Goal: Navigation & Orientation: Understand site structure

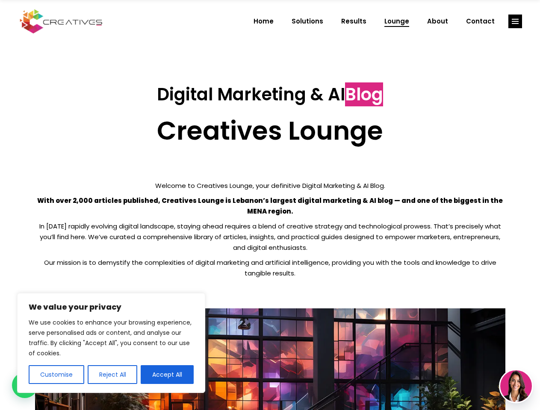
click at [270, 205] on p "With over 2,000 articles published, Creatives Lounge is Lebanon’s largest digit…" at bounding box center [270, 205] width 470 height 21
click at [56, 375] on button "Customise" at bounding box center [57, 374] width 56 height 19
click at [0, 0] on div at bounding box center [0, 0] width 0 height 0
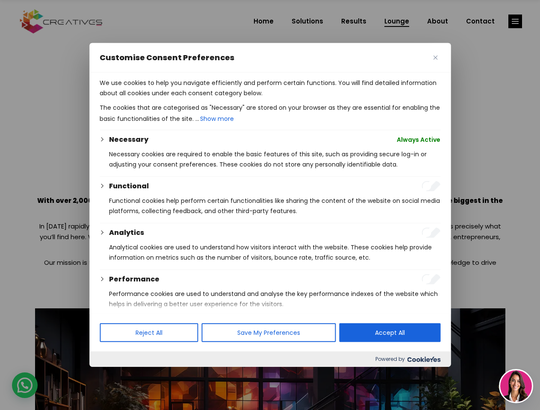
click at [167, 98] on p "We use cookies to help you navigate efficiently and perform certain functions. …" at bounding box center [270, 88] width 341 height 21
click at [515, 21] on div at bounding box center [270, 205] width 540 height 410
click at [516, 386] on img at bounding box center [516, 386] width 32 height 32
